Goal: Information Seeking & Learning: Learn about a topic

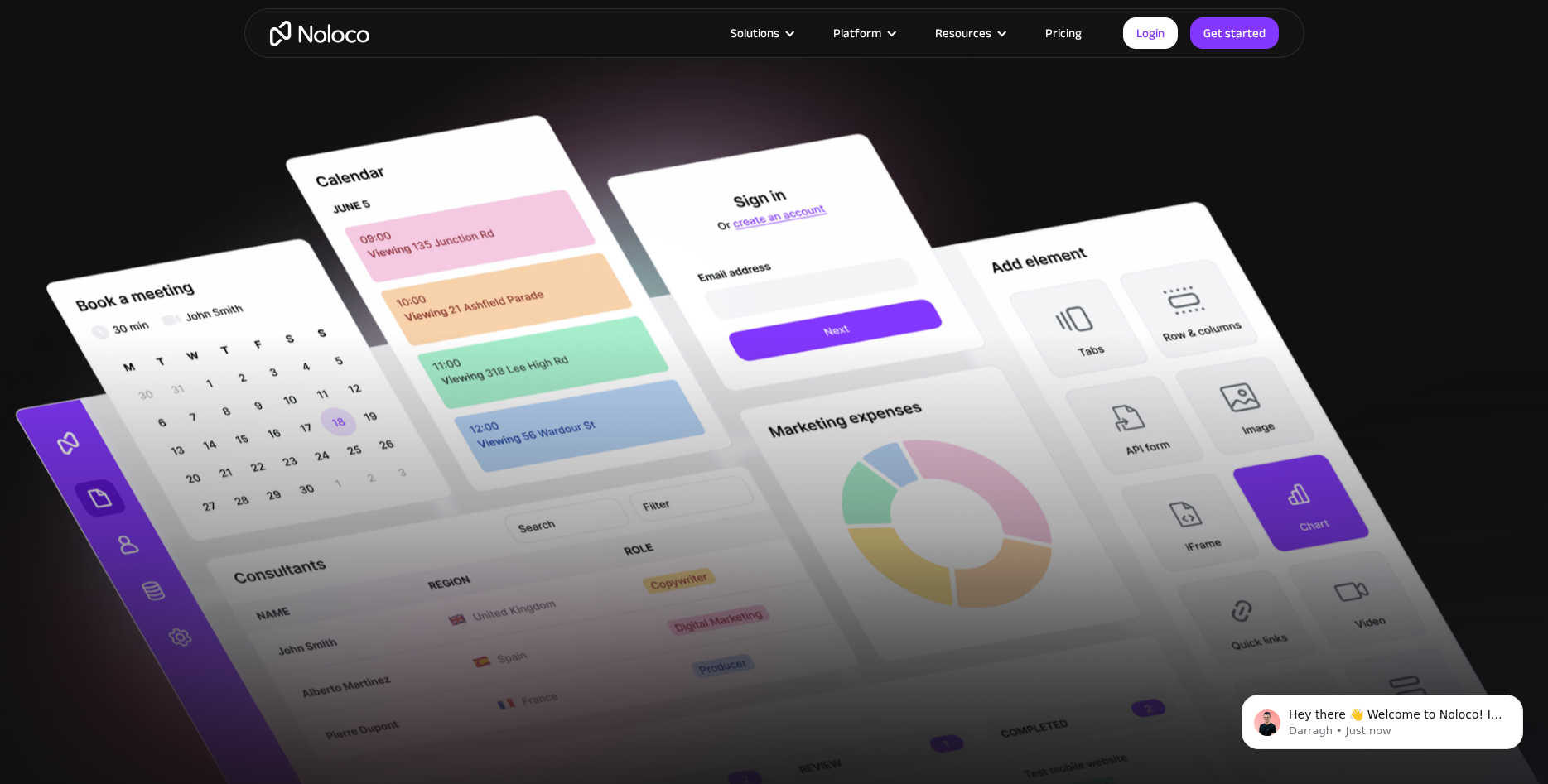
drag, startPoint x: 645, startPoint y: 478, endPoint x: 575, endPoint y: 510, distance: 77.0
click at [1060, 33] on link "Pricing" at bounding box center [1063, 32] width 78 height 21
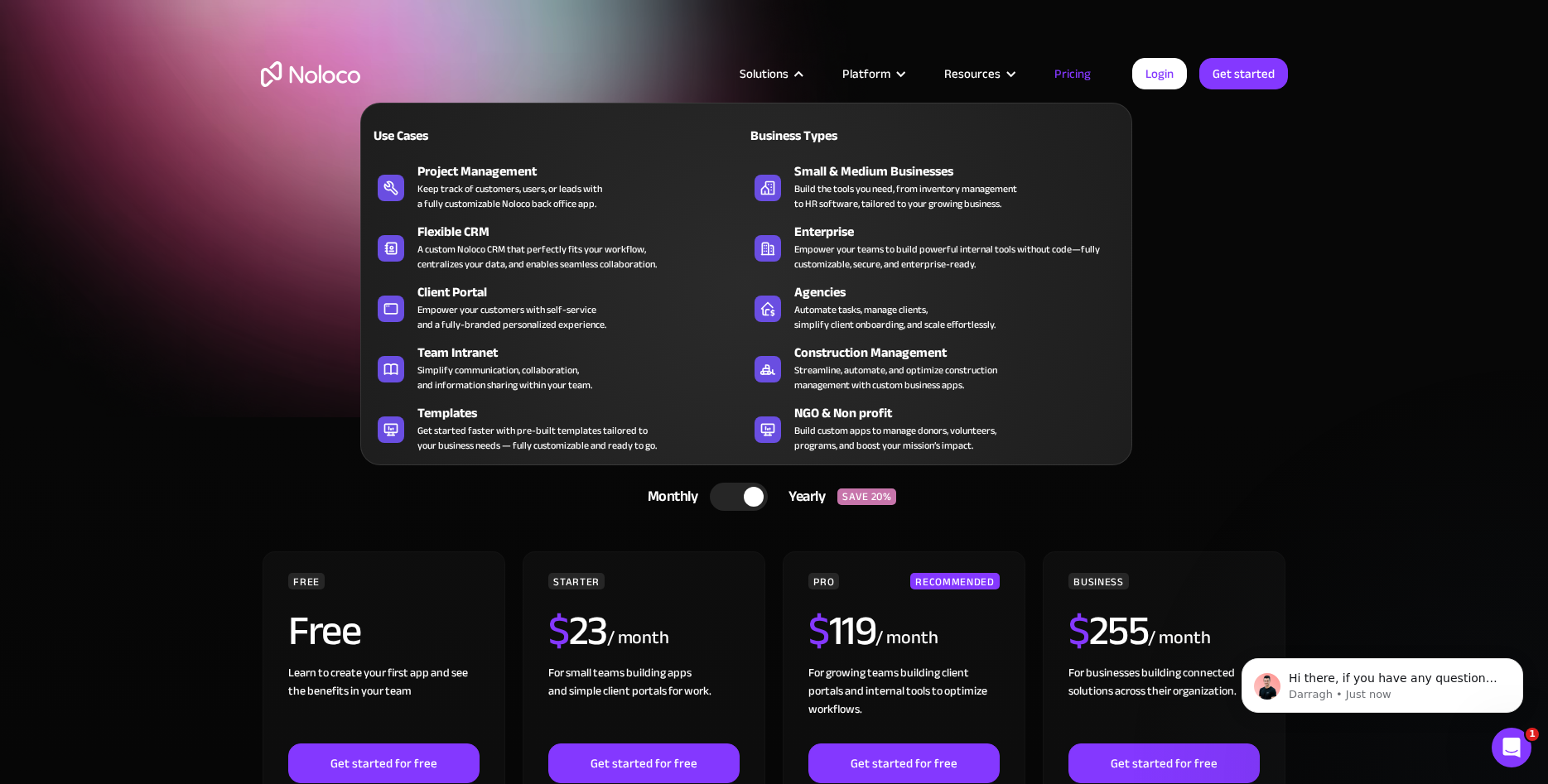
click at [785, 67] on div "Solutions" at bounding box center [764, 73] width 49 height 21
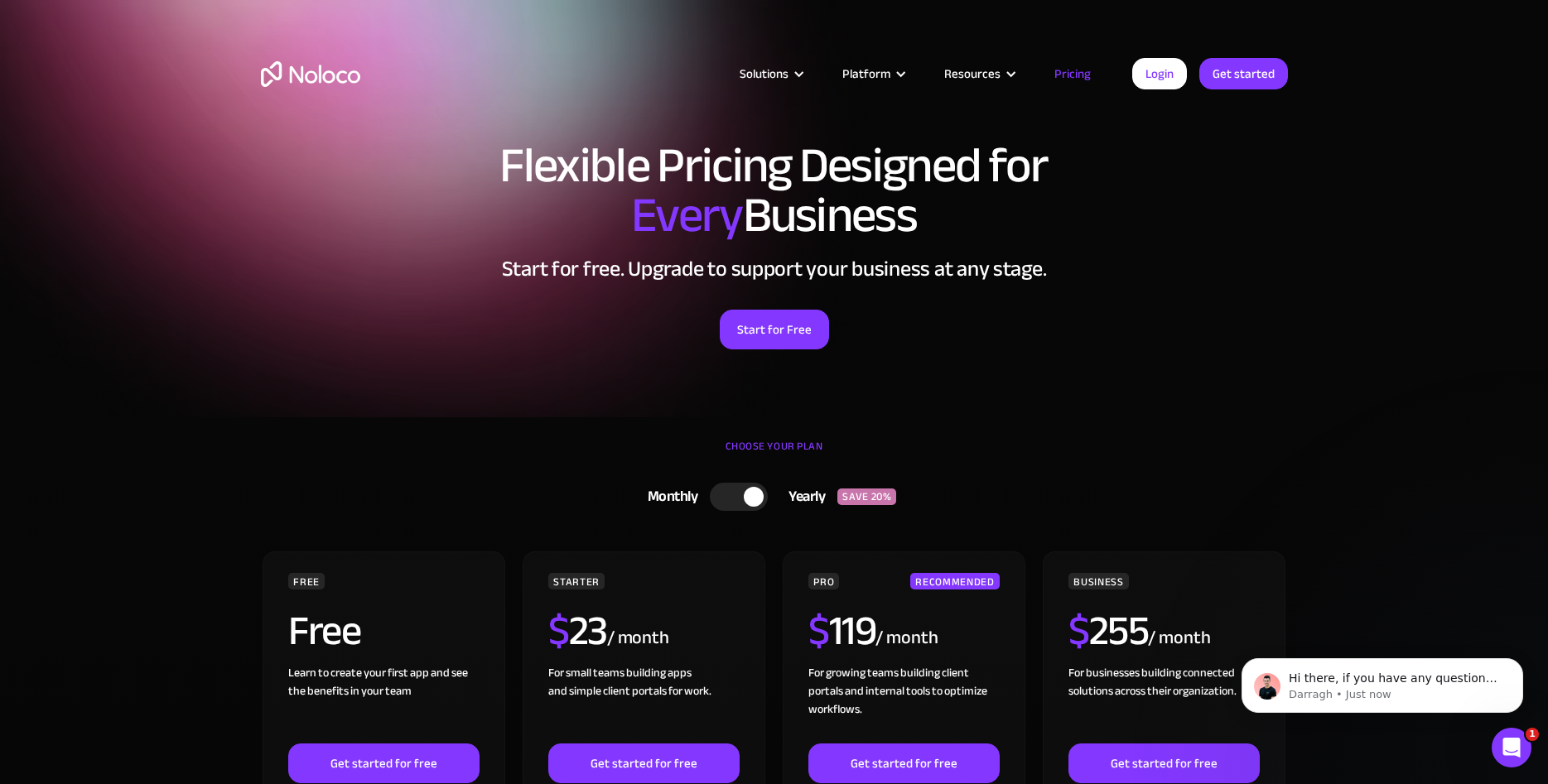
click at [788, 77] on div "Solutions" at bounding box center [764, 73] width 49 height 21
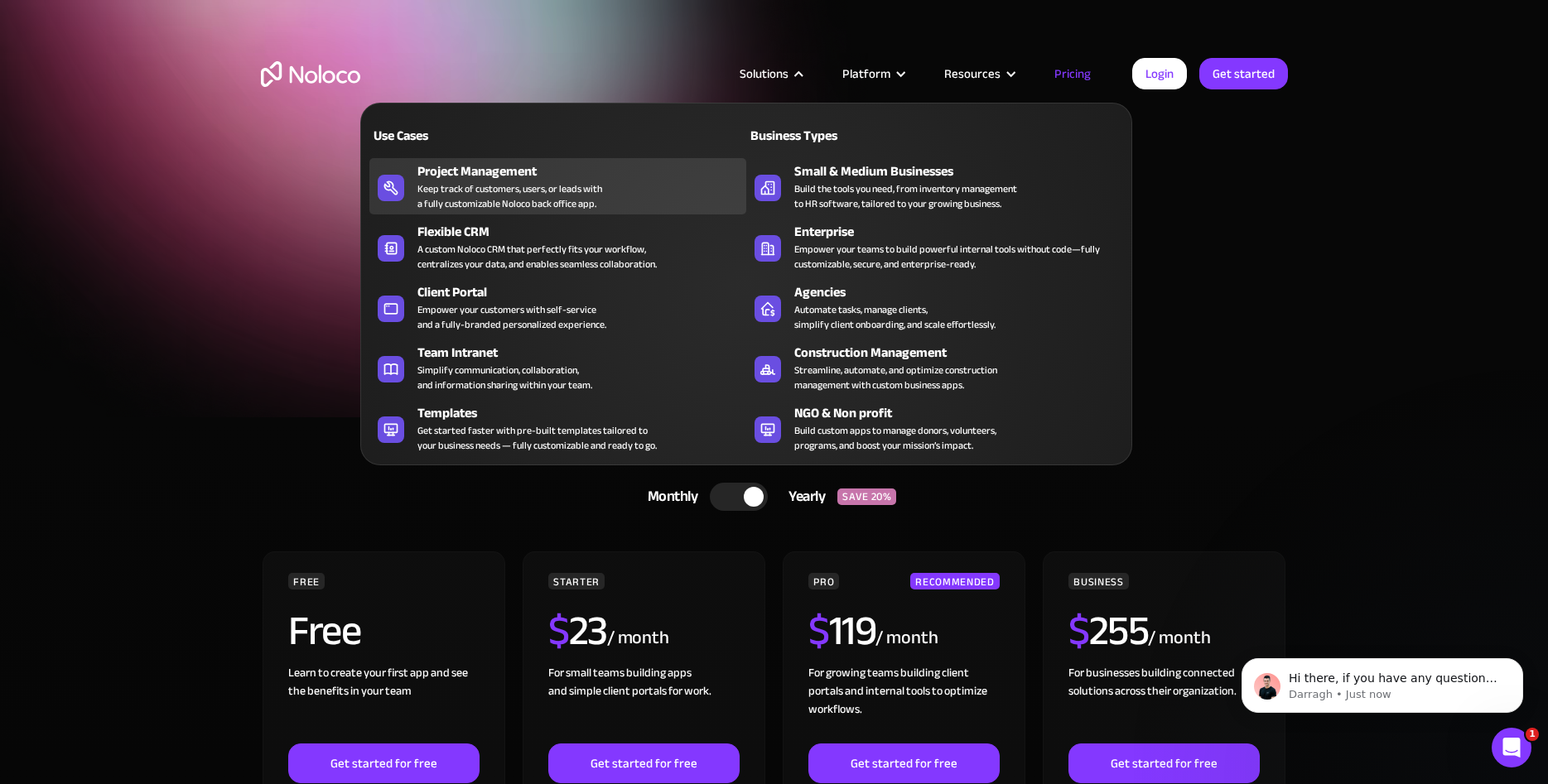
click at [572, 182] on div "Keep track of customers, users, or leads with a fully customizable Noloco back …" at bounding box center [509, 196] width 184 height 30
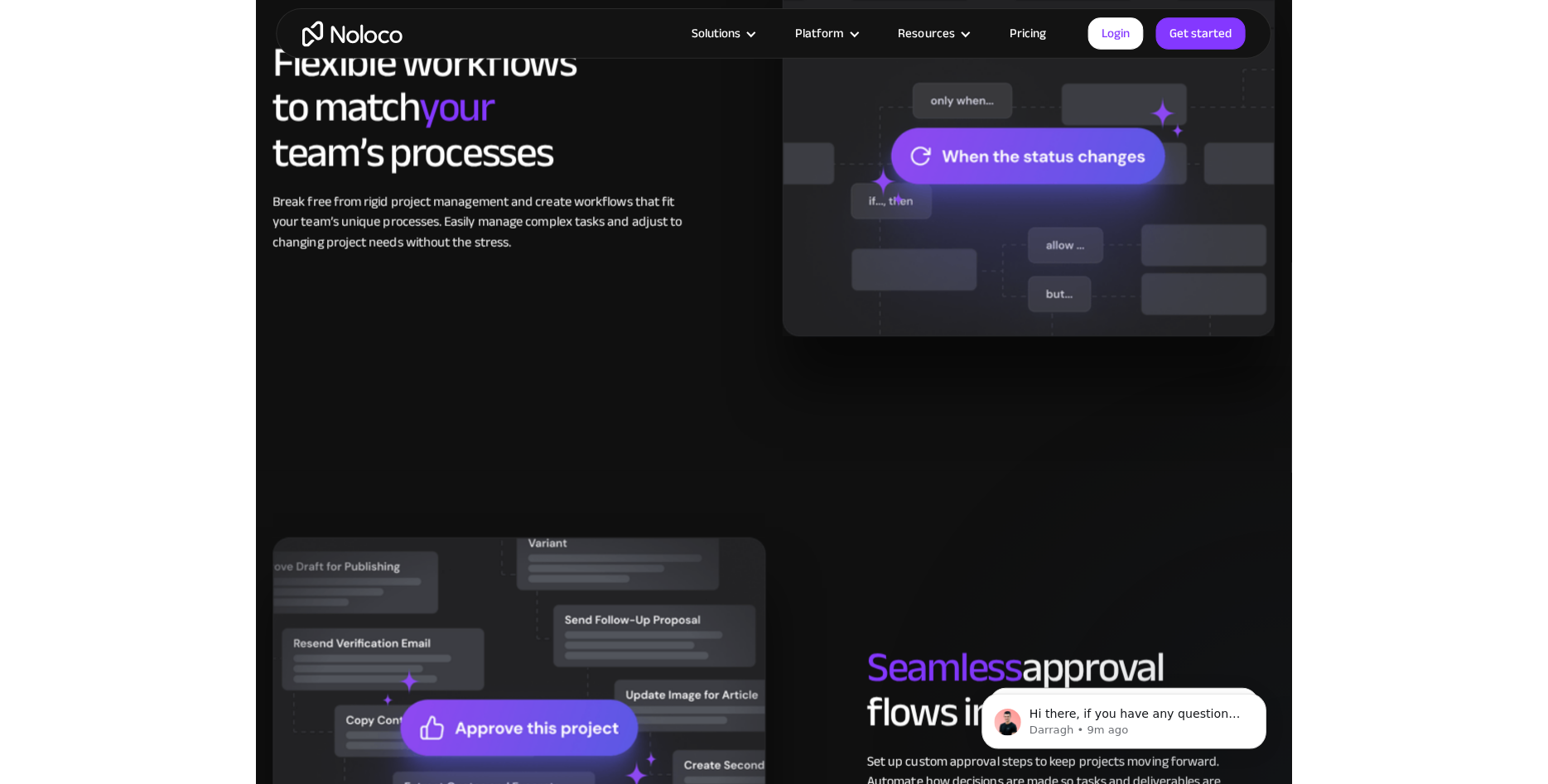
scroll to position [1435, 0]
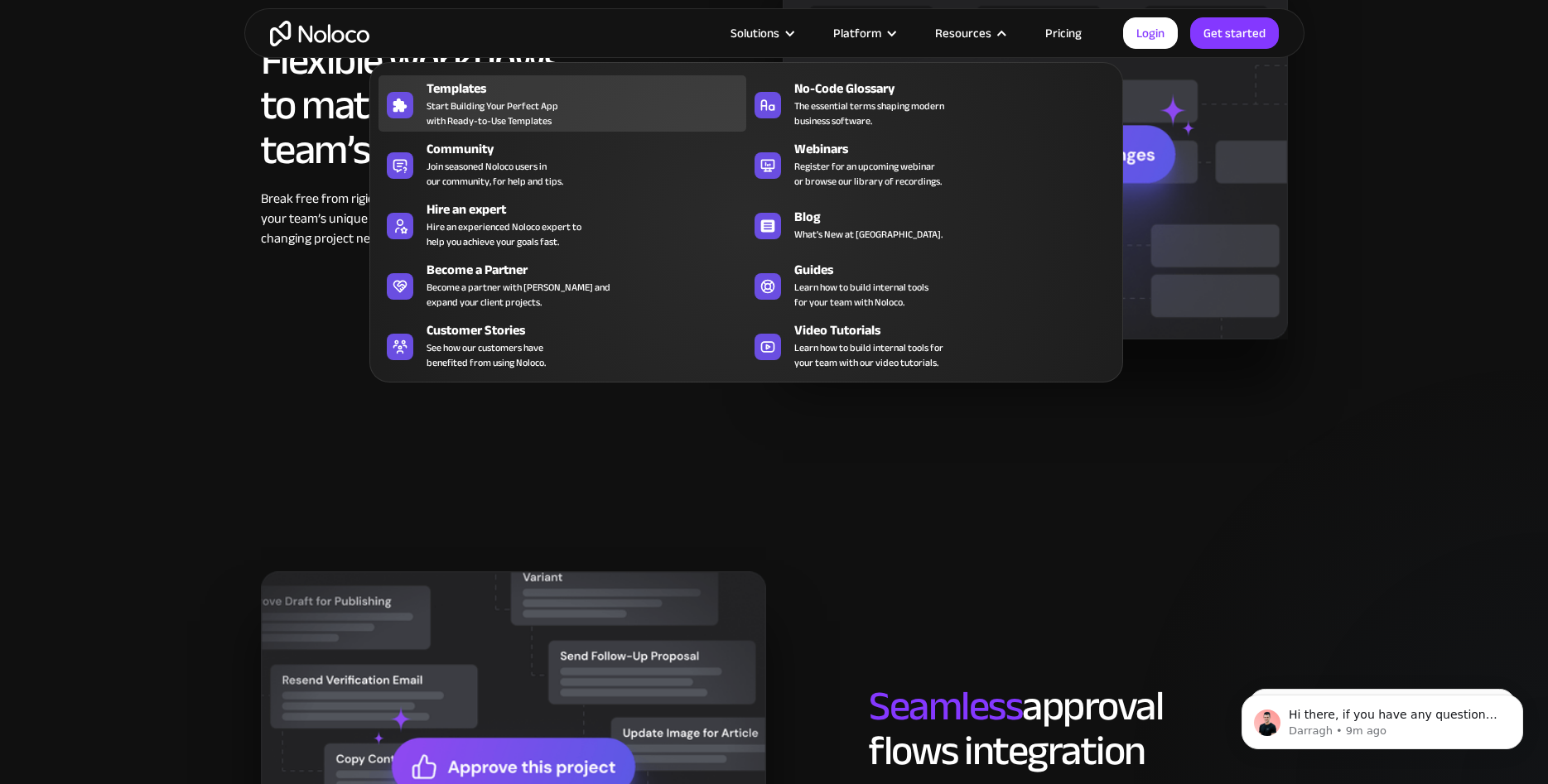
click at [554, 109] on span "Start Building Your Perfect App with Ready-to-Use Templates" at bounding box center [492, 113] width 132 height 30
